Goal: Find specific page/section: Find specific page/section

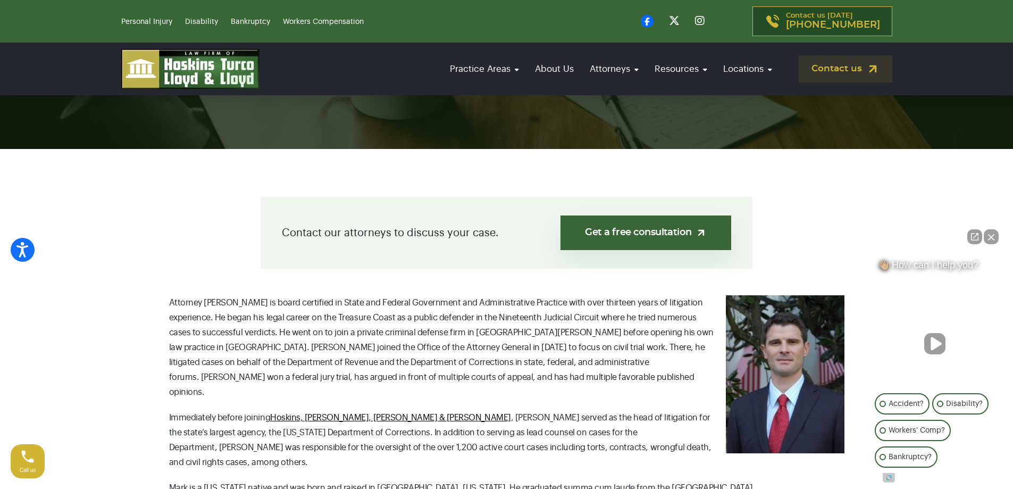
scroll to position [213, 0]
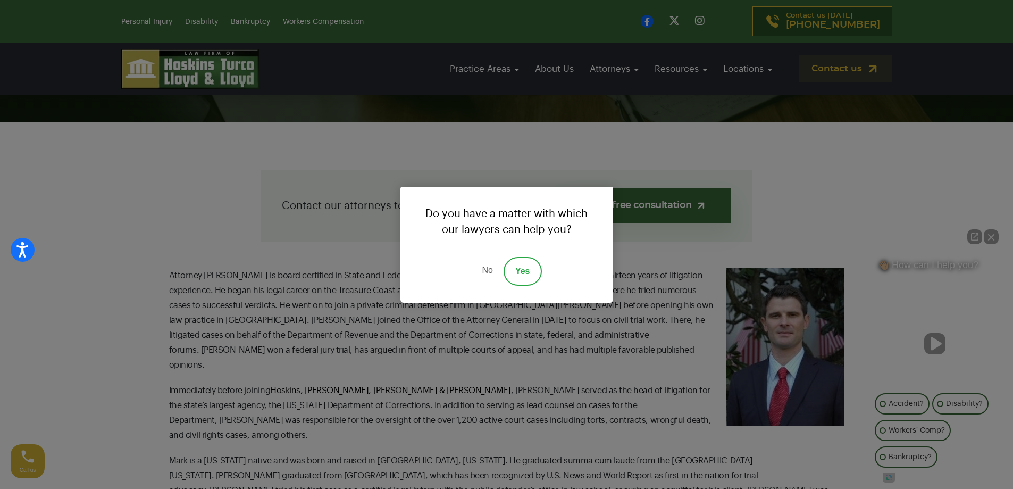
click at [490, 272] on link "No" at bounding box center [487, 271] width 32 height 29
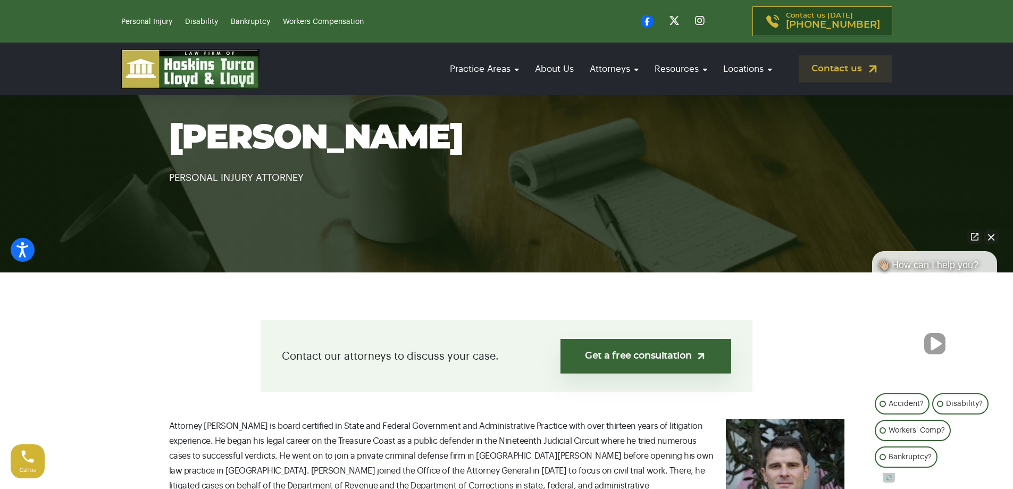
scroll to position [53, 0]
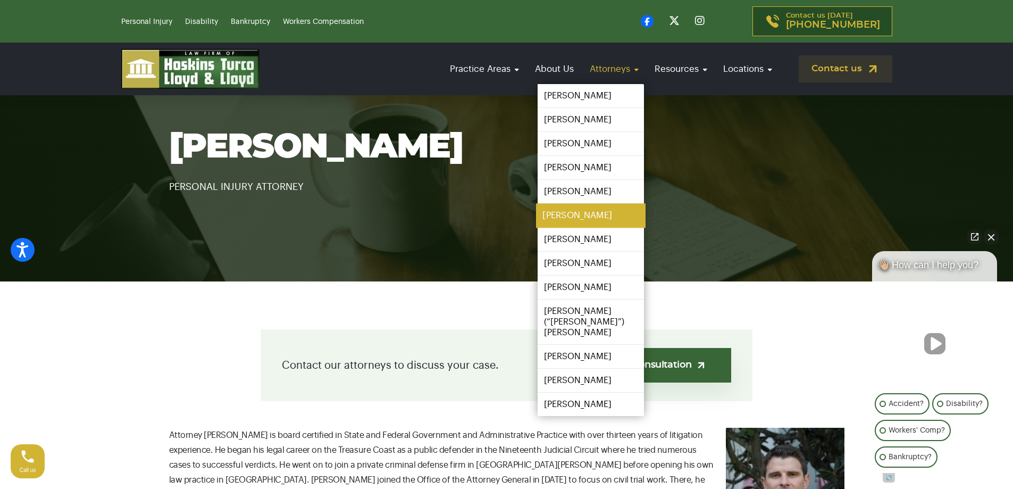
click at [597, 219] on link "[PERSON_NAME]" at bounding box center [591, 216] width 110 height 24
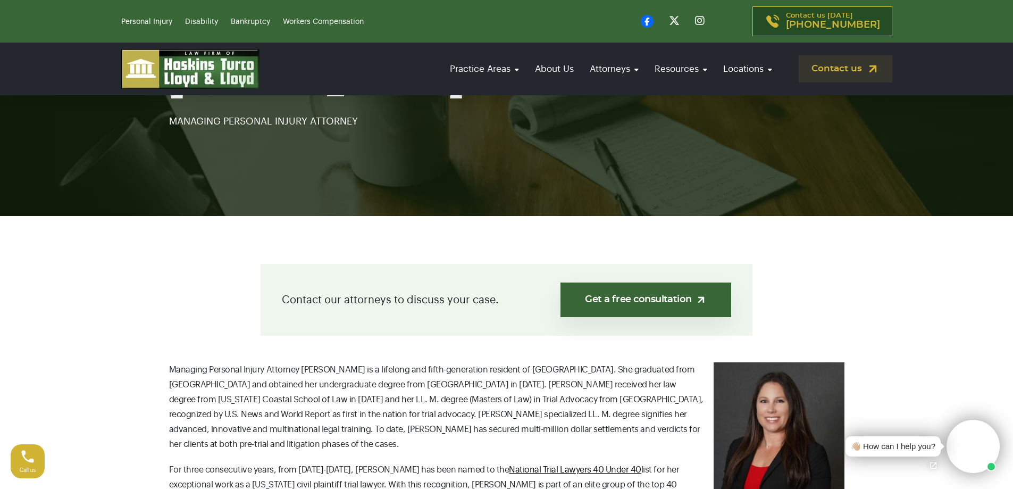
scroll to position [266, 0]
